Goal: Task Accomplishment & Management: Use online tool/utility

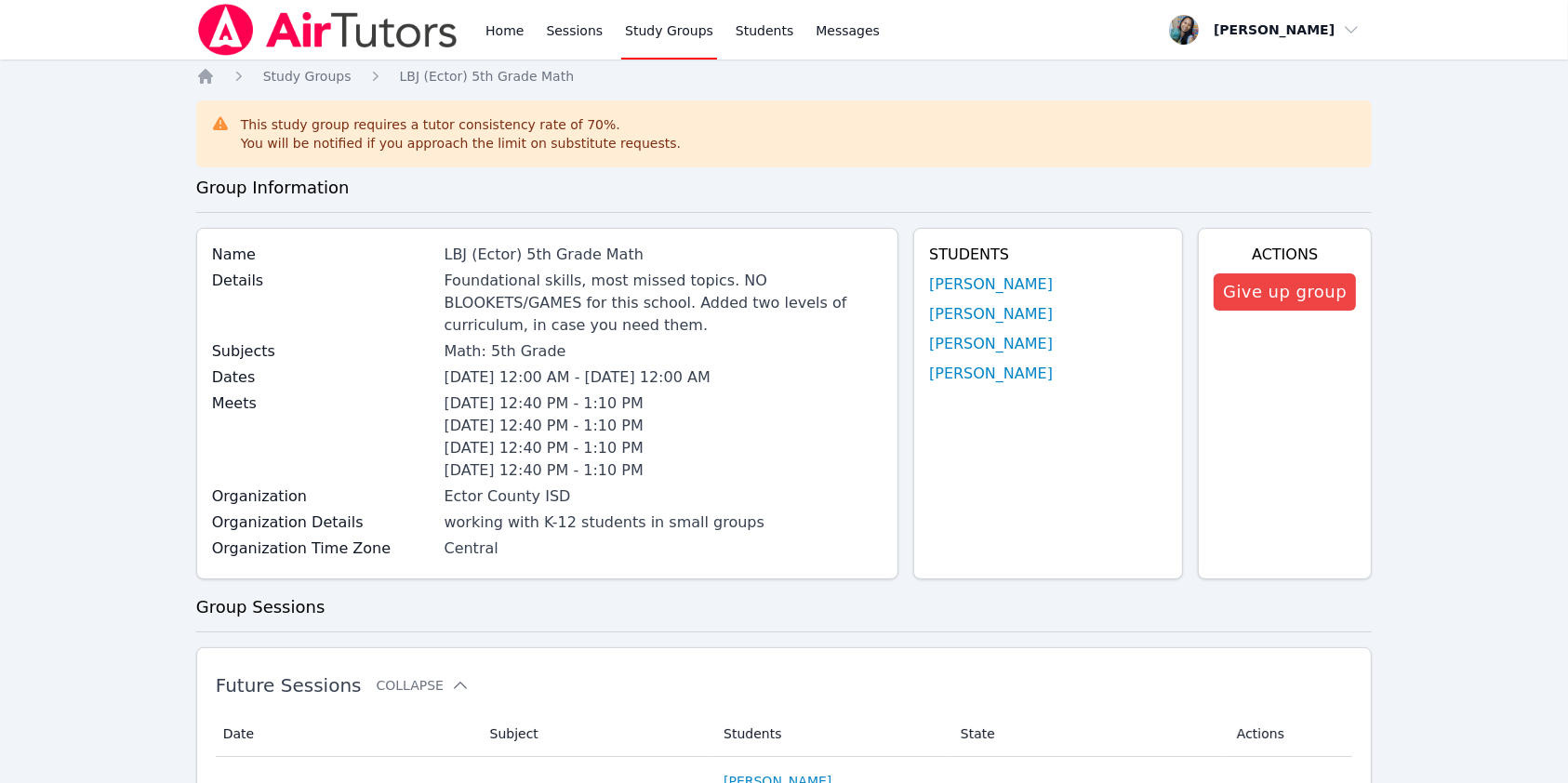
click at [204, 78] on icon "Breadcrumb" at bounding box center [205, 77] width 15 height 15
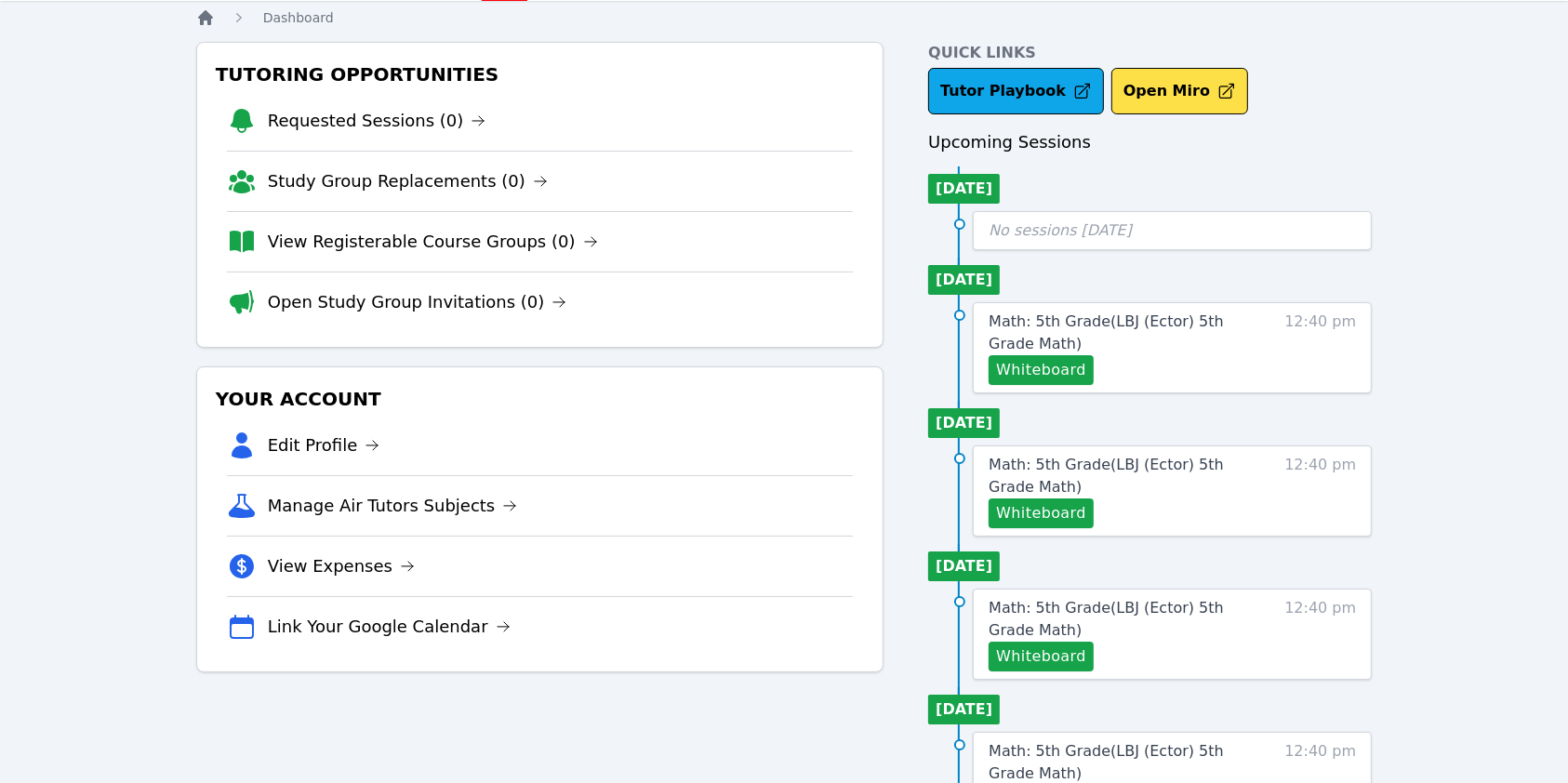
scroll to position [111, 0]
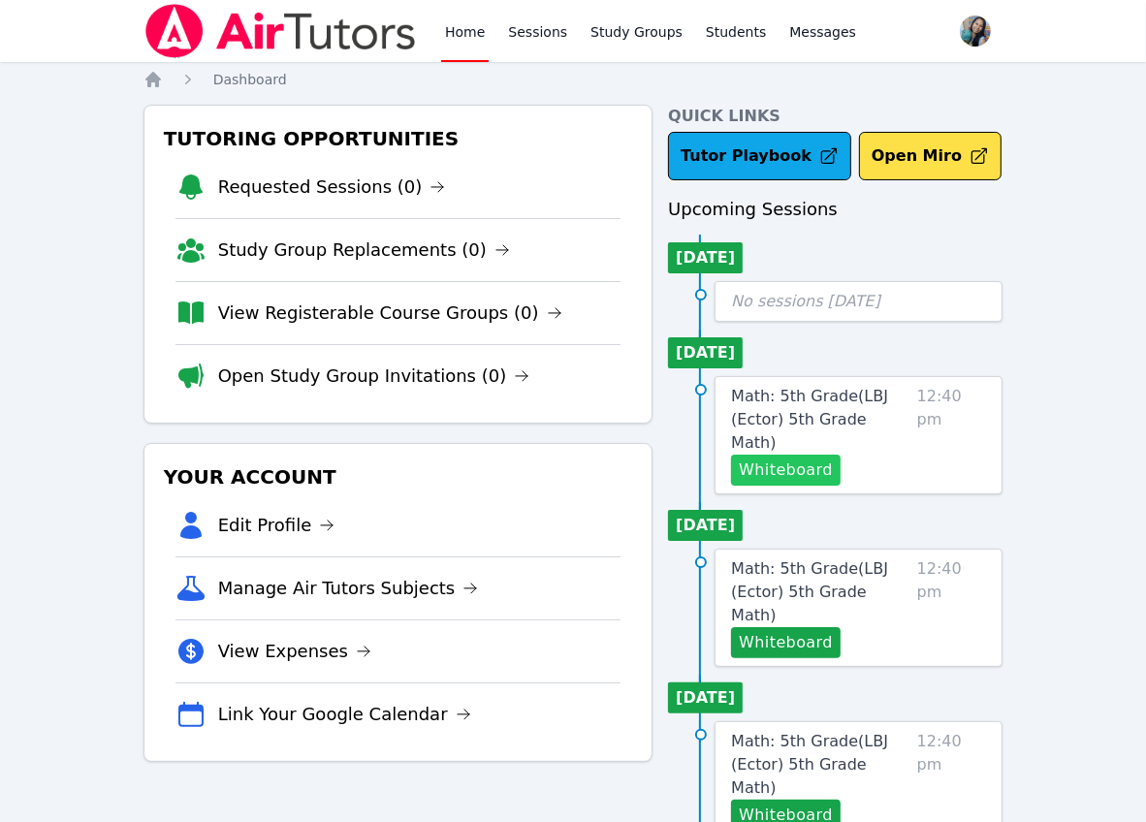
click at [814, 455] on button "Whiteboard" at bounding box center [786, 470] width 110 height 31
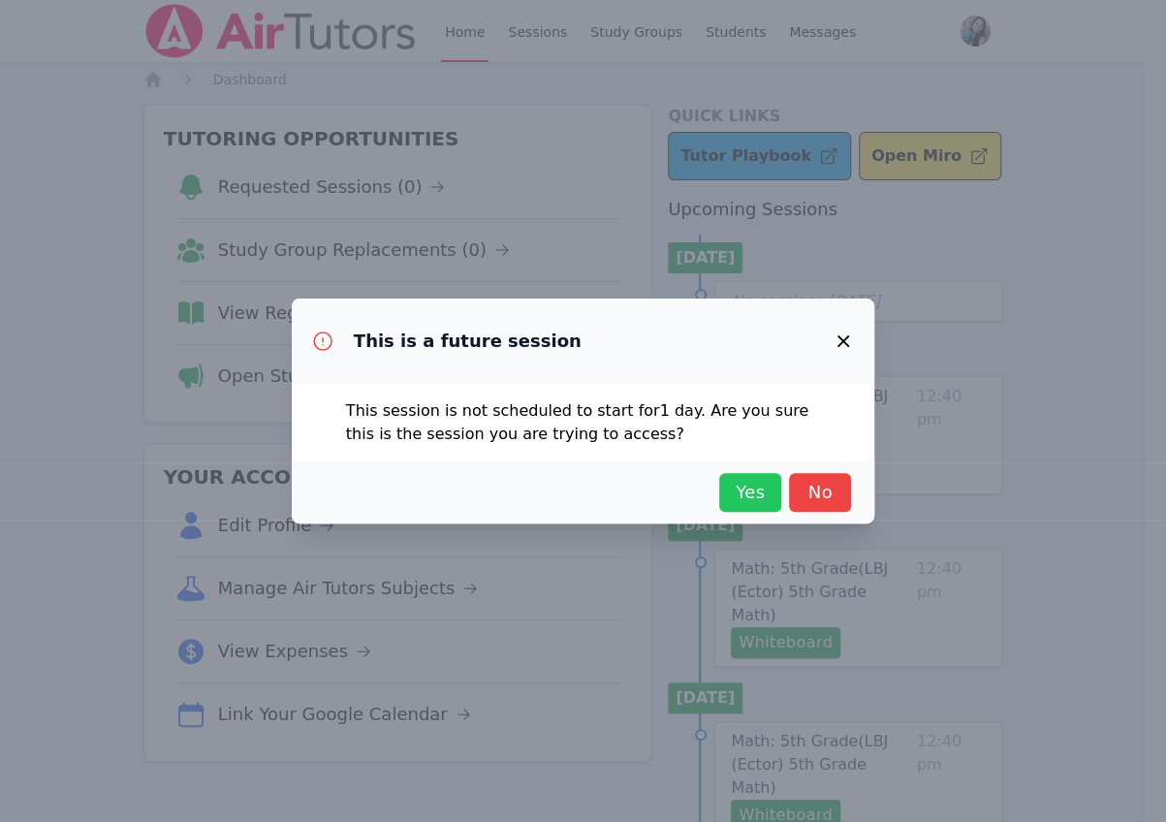
click at [760, 496] on span "Yes" at bounding box center [750, 492] width 43 height 27
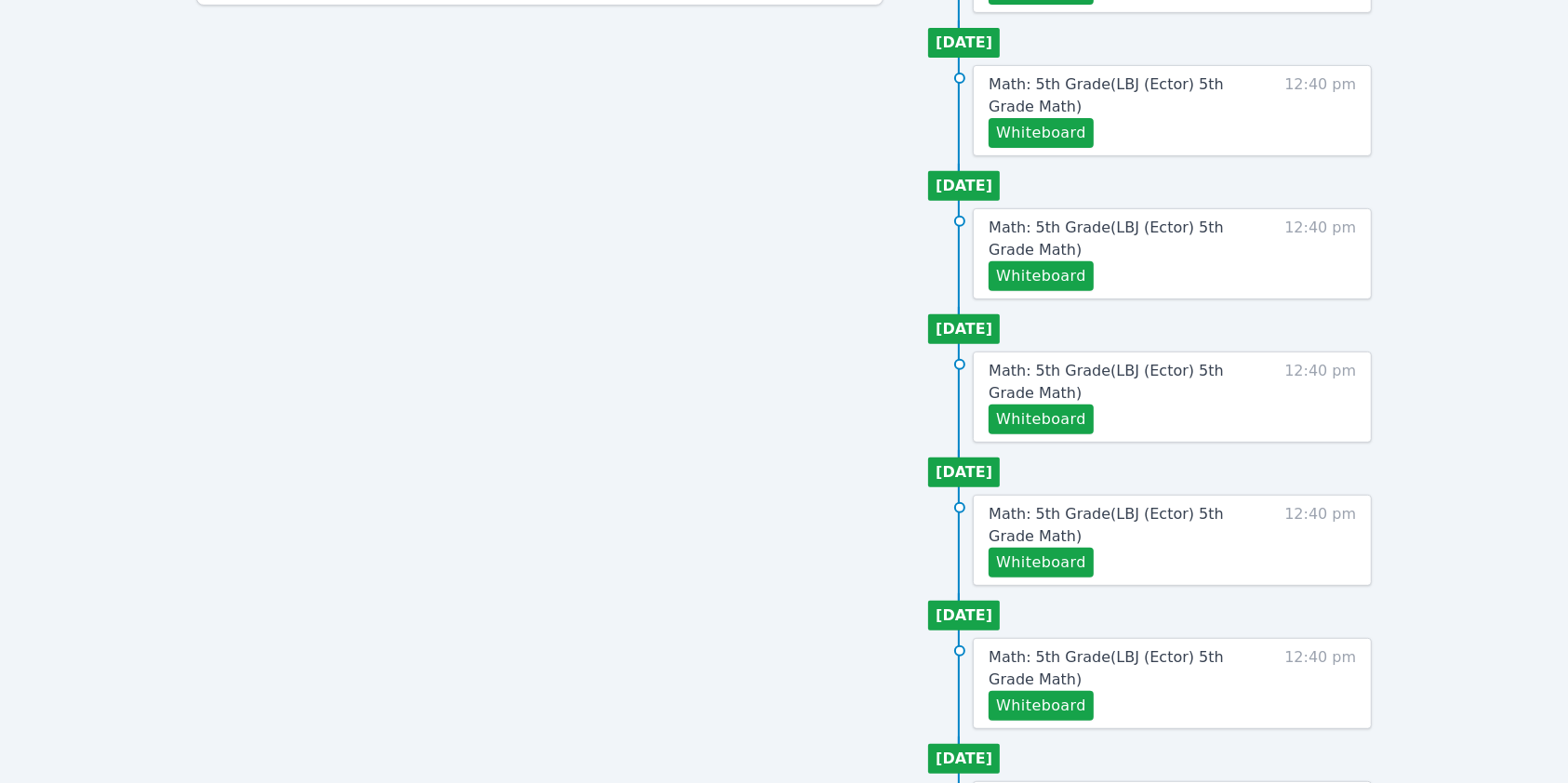
scroll to position [736, 0]
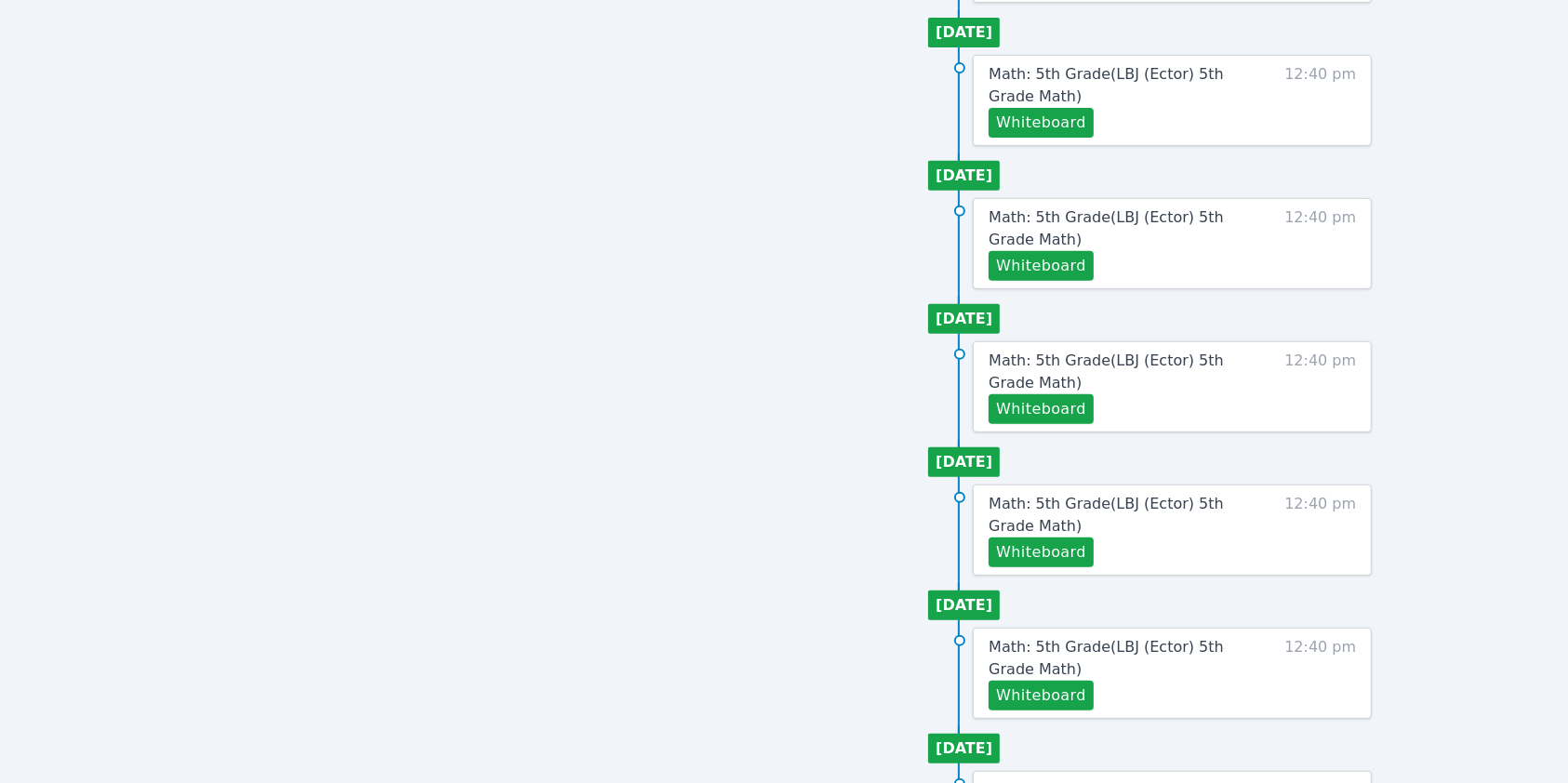
click at [1099, 529] on link "Math: 5th Grade ( LBJ (Ector) 5th Grade Math )" at bounding box center [1126, 515] width 275 height 45
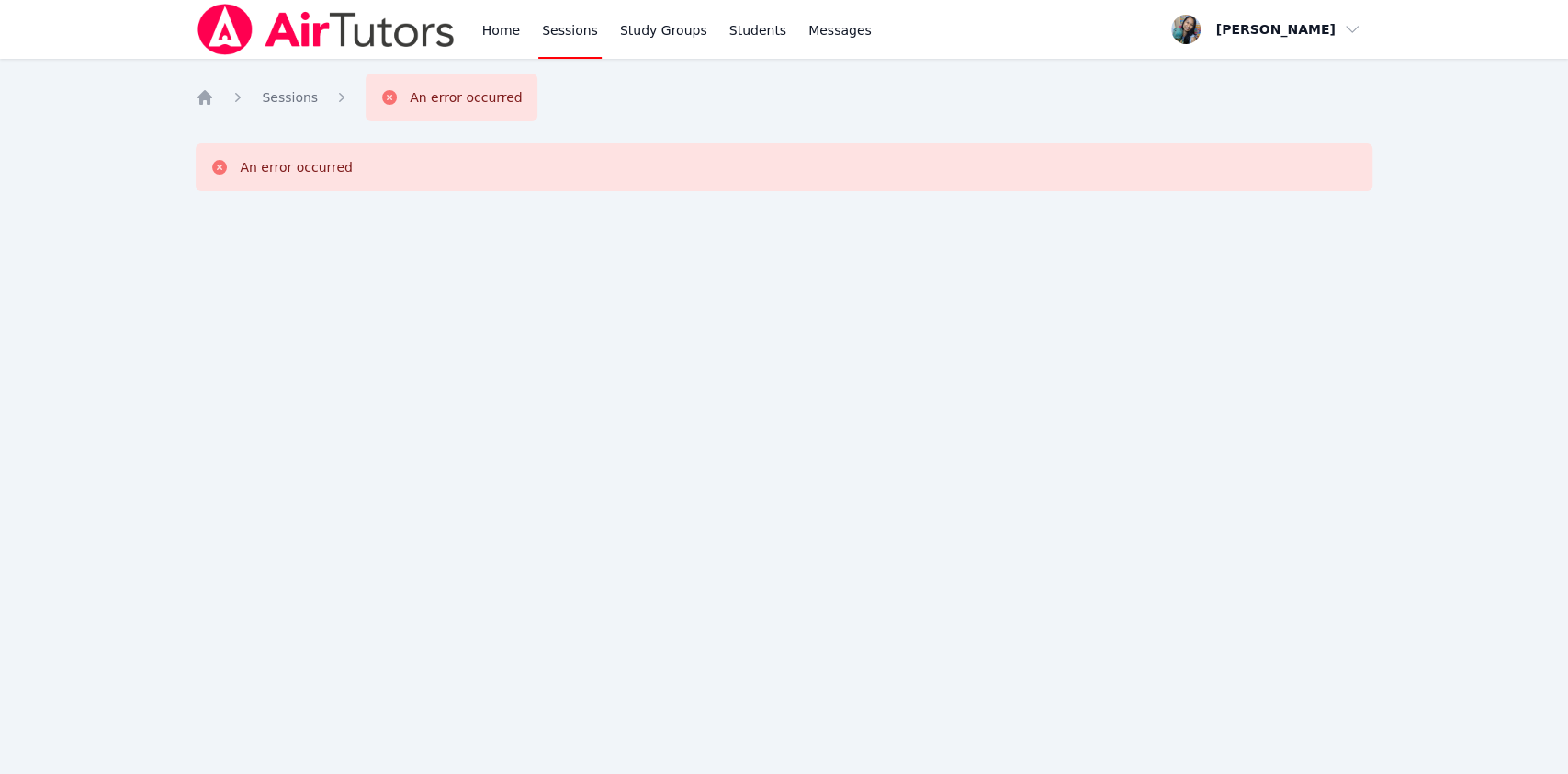
click at [211, 169] on icon at bounding box center [219, 167] width 18 height 18
click at [222, 168] on icon at bounding box center [220, 168] width 15 height 15
click at [221, 166] on icon at bounding box center [219, 167] width 18 height 18
click at [218, 170] on icon at bounding box center [220, 168] width 15 height 15
click at [511, 45] on link "Home" at bounding box center [501, 29] width 45 height 59
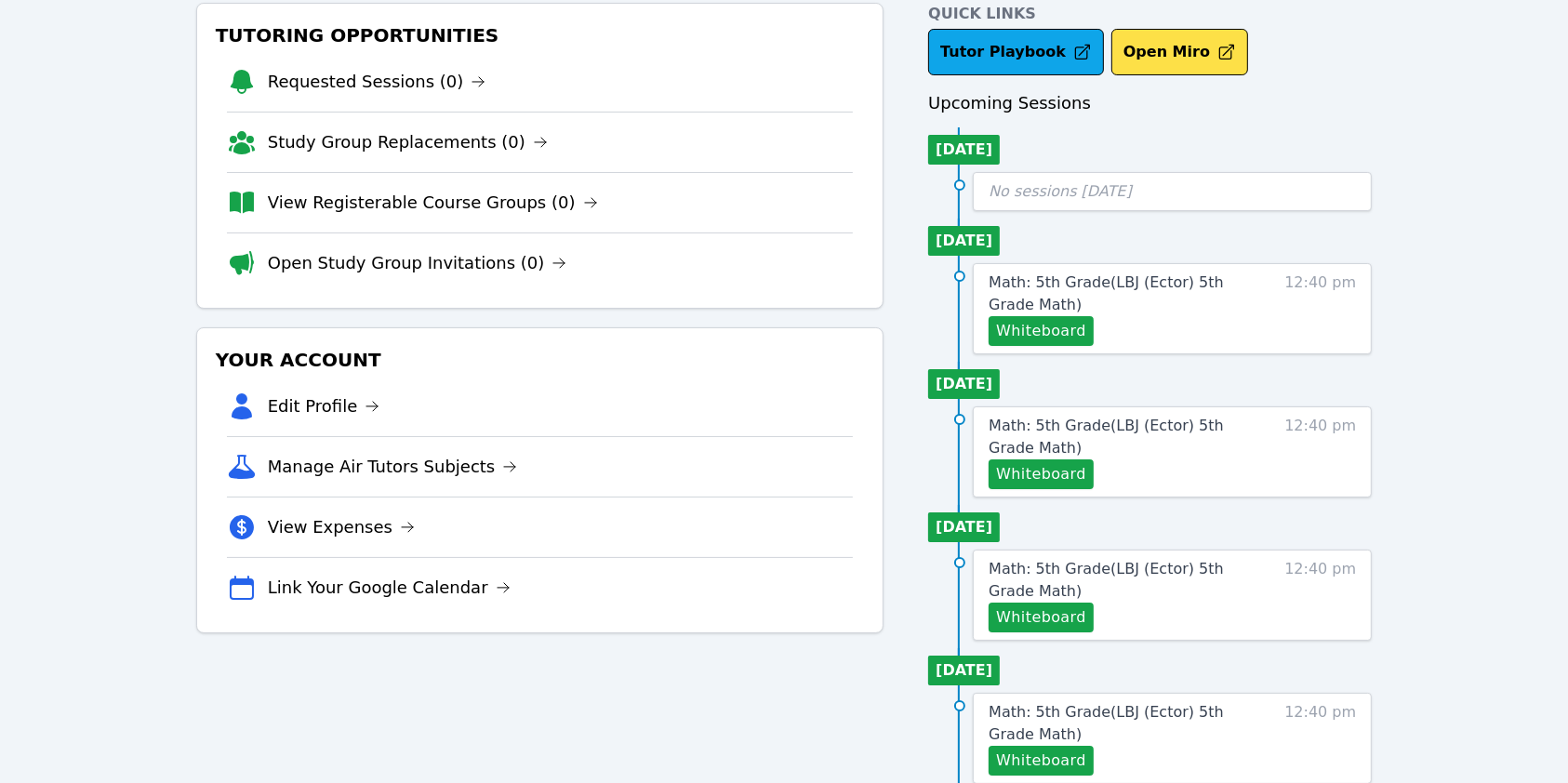
scroll to position [103, 0]
